Goal: Task Accomplishment & Management: Manage account settings

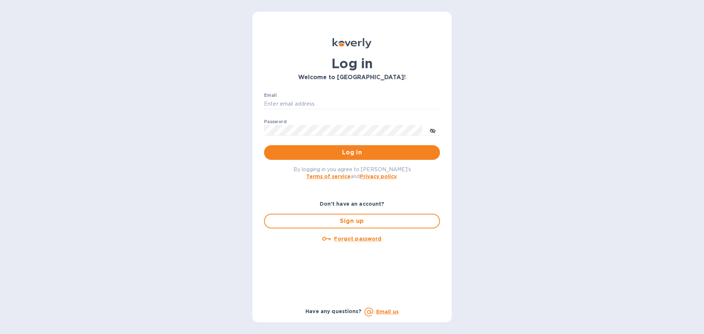
click at [291, 98] on div "Email ​" at bounding box center [352, 106] width 176 height 26
click at [293, 102] on input "Email" at bounding box center [352, 104] width 176 height 11
type input "[EMAIL_ADDRESS][DOMAIN_NAME]"
click at [333, 156] on span "Log in" at bounding box center [352, 152] width 164 height 9
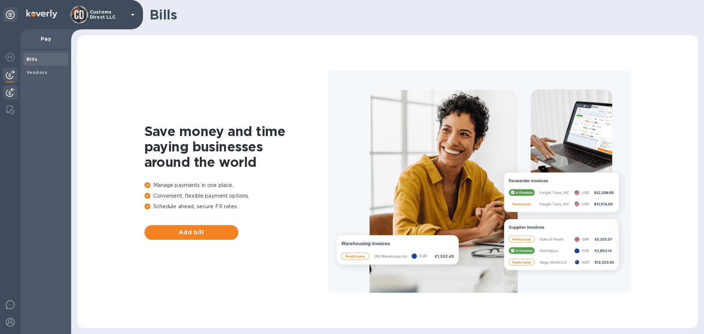
click at [7, 89] on img at bounding box center [10, 92] width 9 height 9
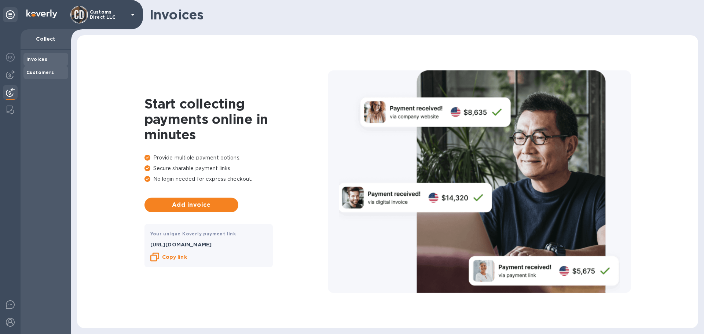
click at [45, 70] on b "Customers" at bounding box center [40, 73] width 28 height 6
click at [110, 8] on div "Customs Direct LLC" at bounding box center [103, 15] width 67 height 18
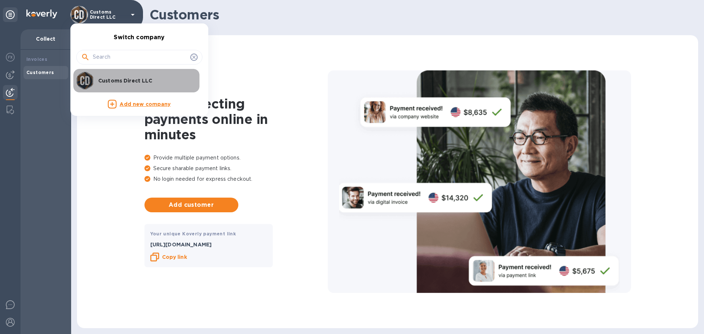
click at [104, 79] on p "Customs Direct LLC" at bounding box center [144, 80] width 92 height 7
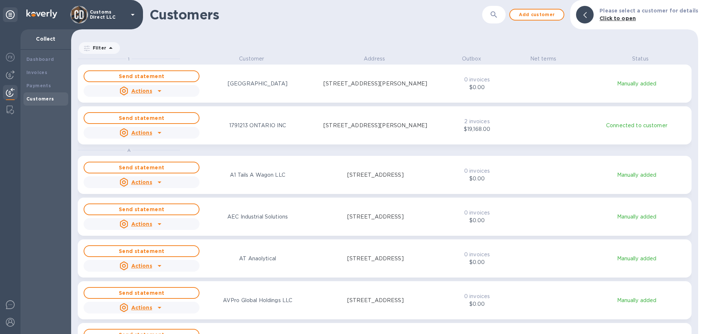
scroll to position [274, 624]
click at [8, 90] on img at bounding box center [10, 92] width 9 height 9
click at [37, 86] on b "Payments" at bounding box center [38, 86] width 25 height 6
